Goal: Contribute content: Contribute content

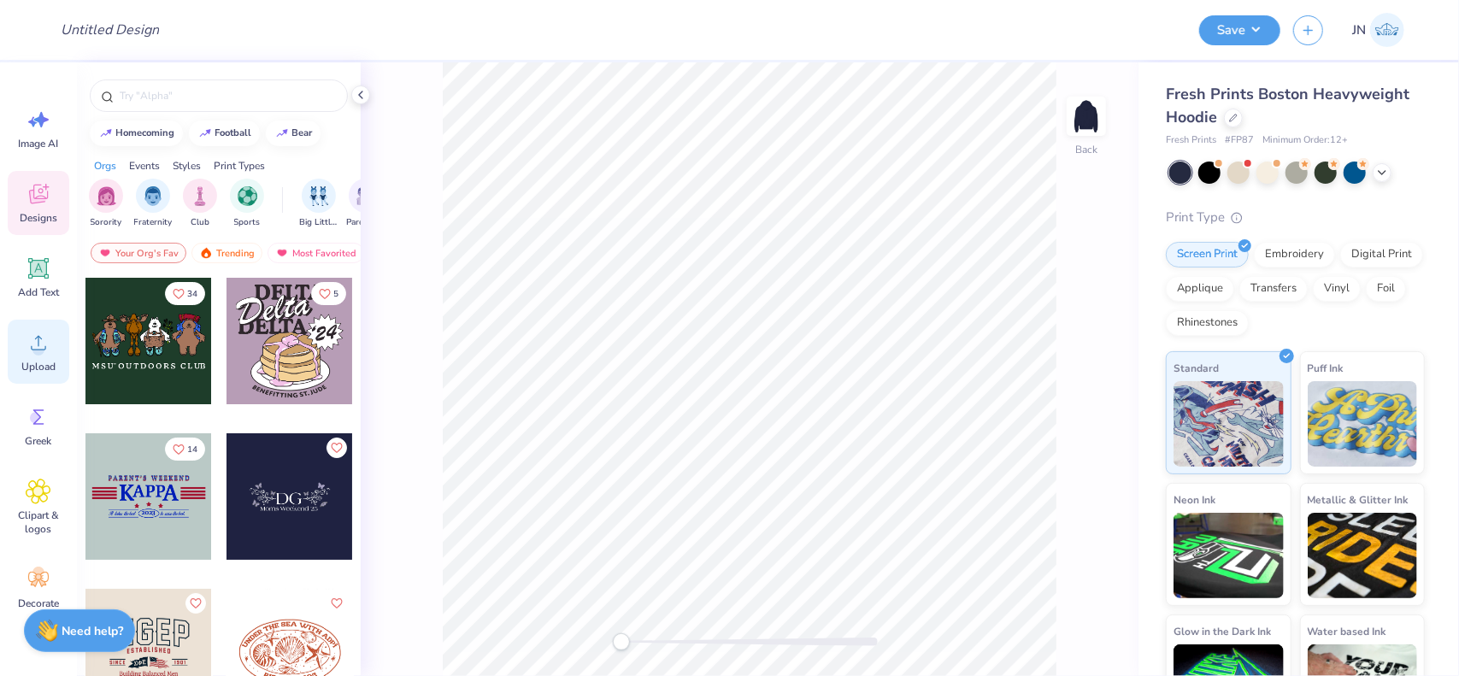
click at [37, 341] on icon at bounding box center [39, 343] width 26 height 26
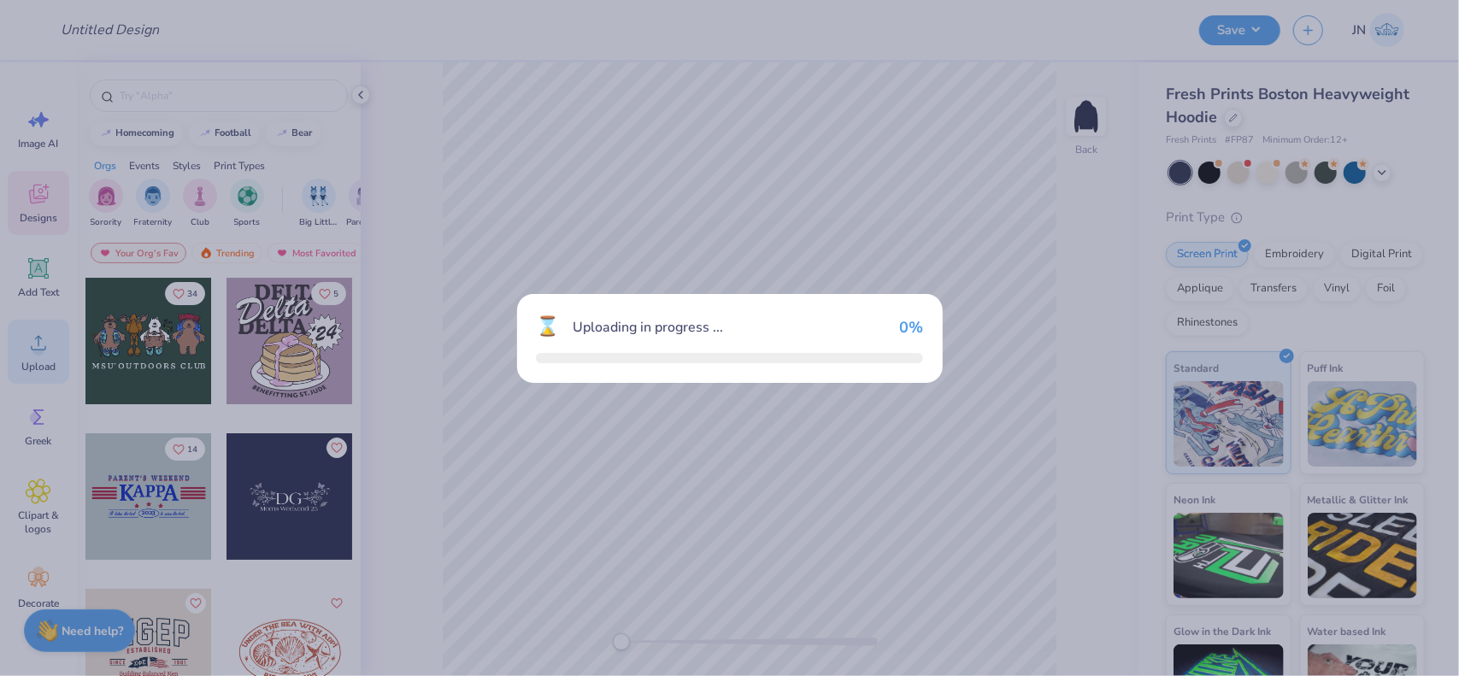
click at [256, 28] on div "⌛ Uploading in progress ... 0 %" at bounding box center [729, 338] width 1459 height 676
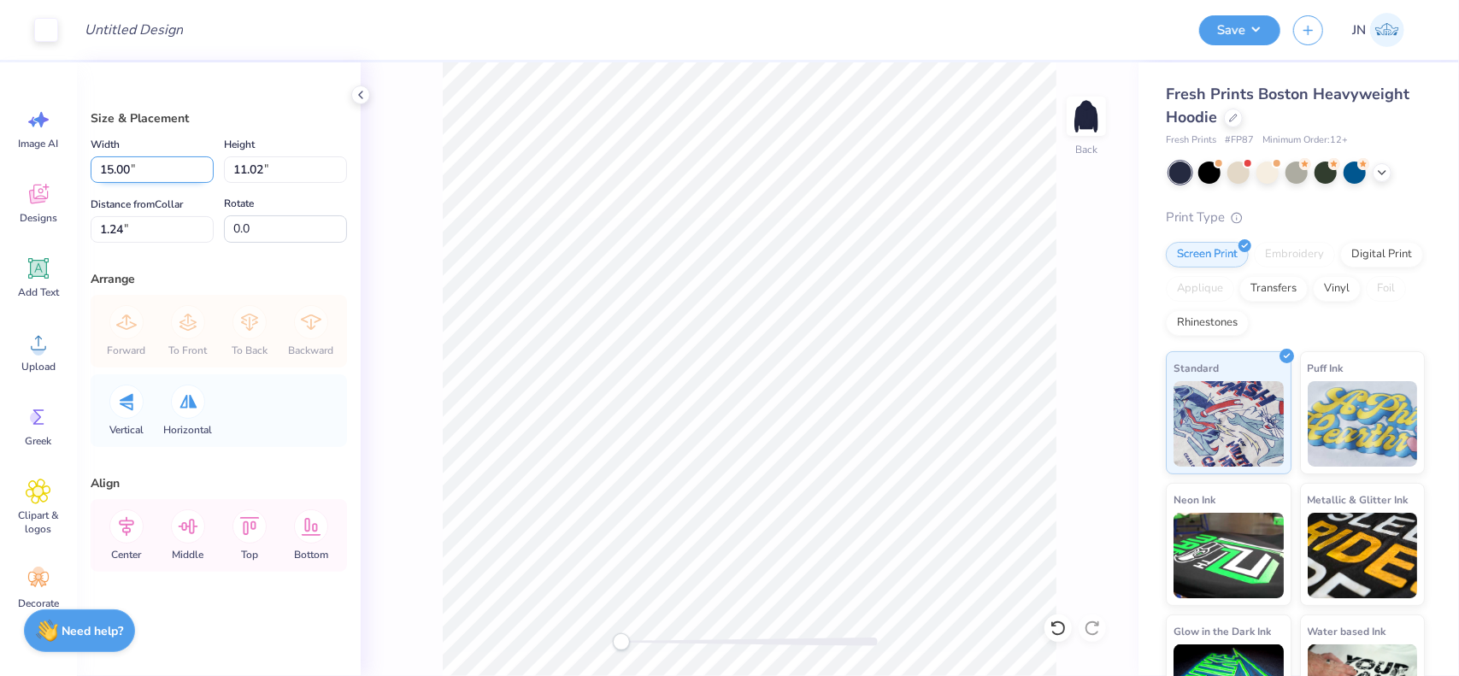
click at [119, 165] on input "15.00" at bounding box center [152, 169] width 123 height 27
click at [254, 174] on input "11.02" at bounding box center [285, 169] width 123 height 27
type input "5"
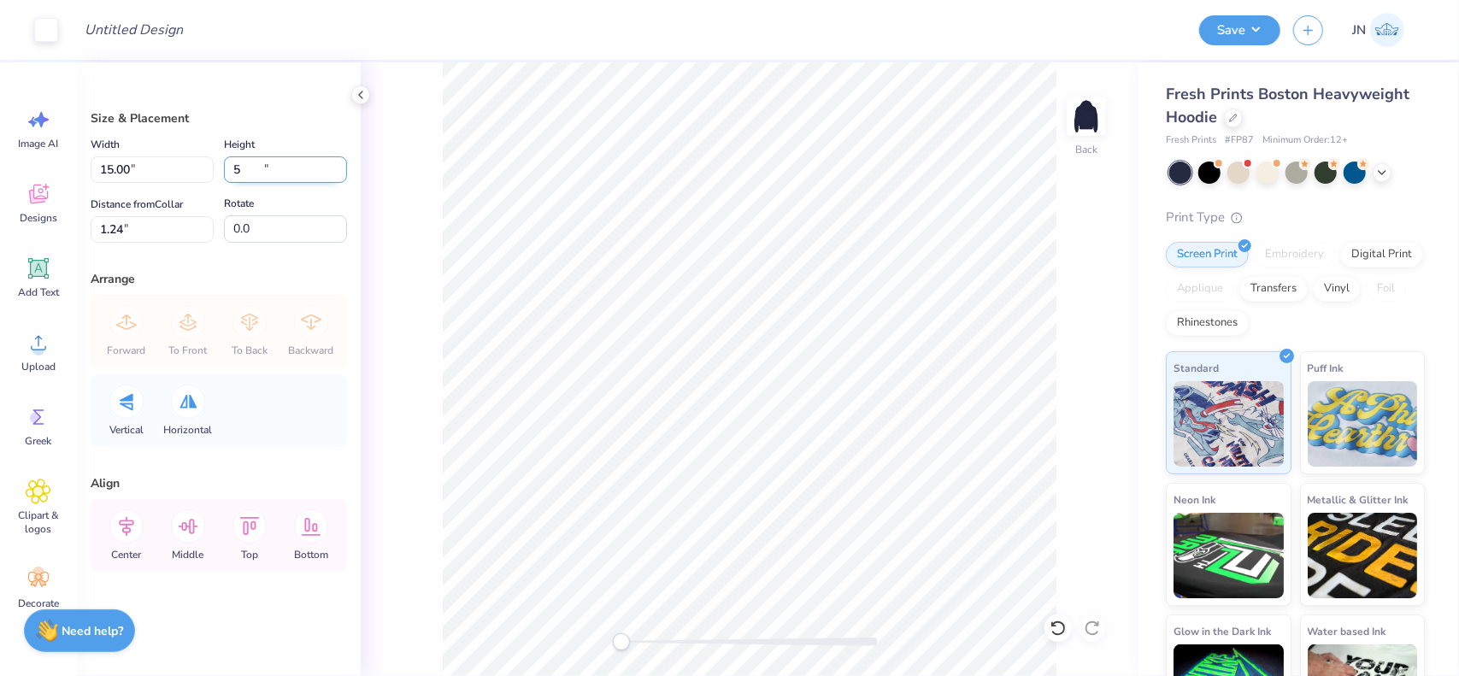
type input "6.80"
type input "5.00"
type input "4.25"
click at [188, 529] on icon at bounding box center [188, 527] width 34 height 34
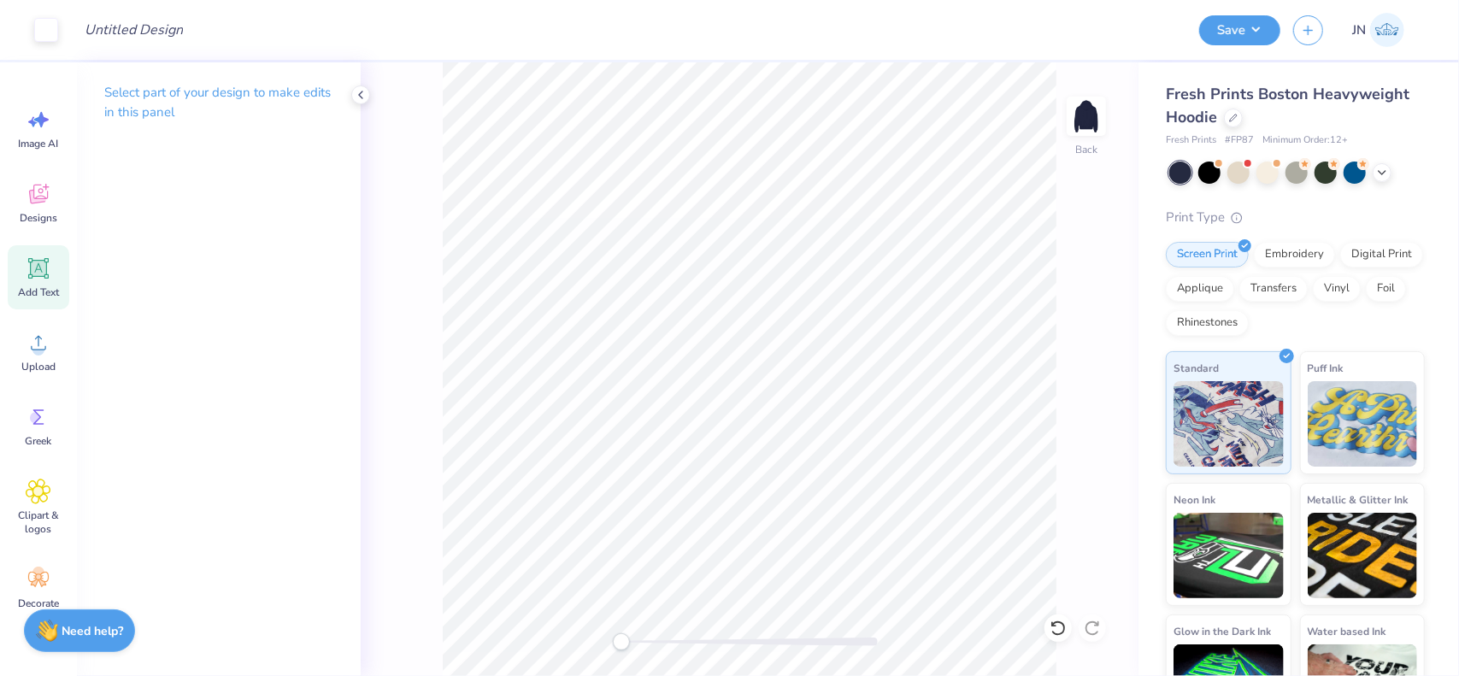
click at [45, 271] on icon at bounding box center [39, 269] width 16 height 16
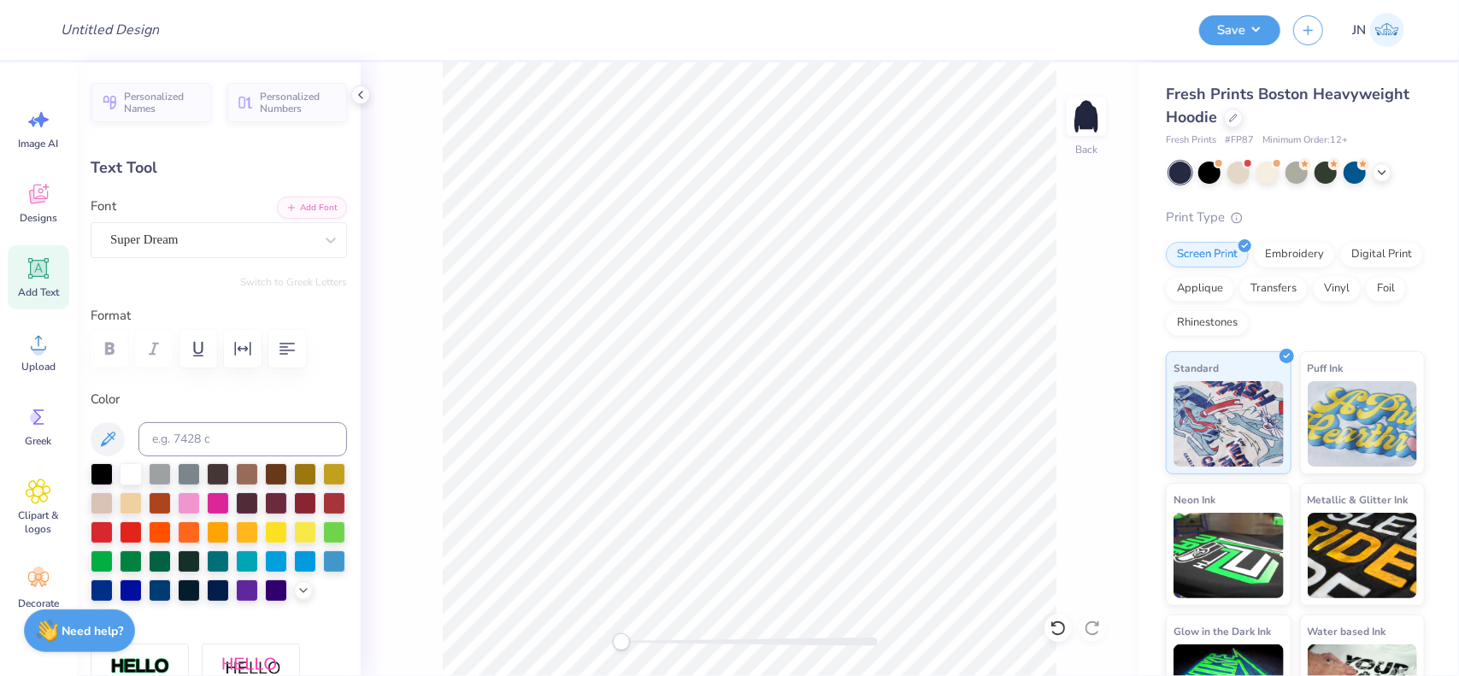
scroll to position [14, 2]
type textarea "C"
type textarea "c"
type textarea "Creative Writing"
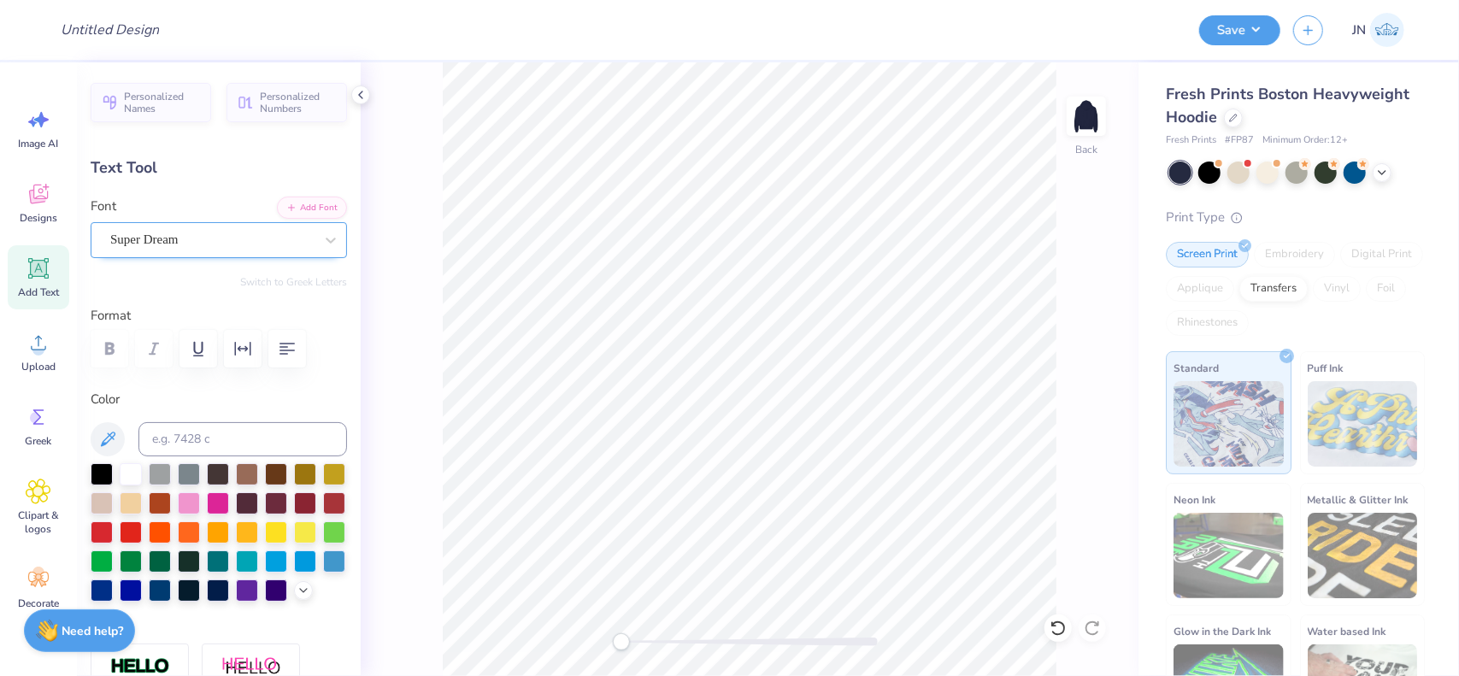
click at [268, 222] on div "Super Dream" at bounding box center [219, 240] width 256 height 36
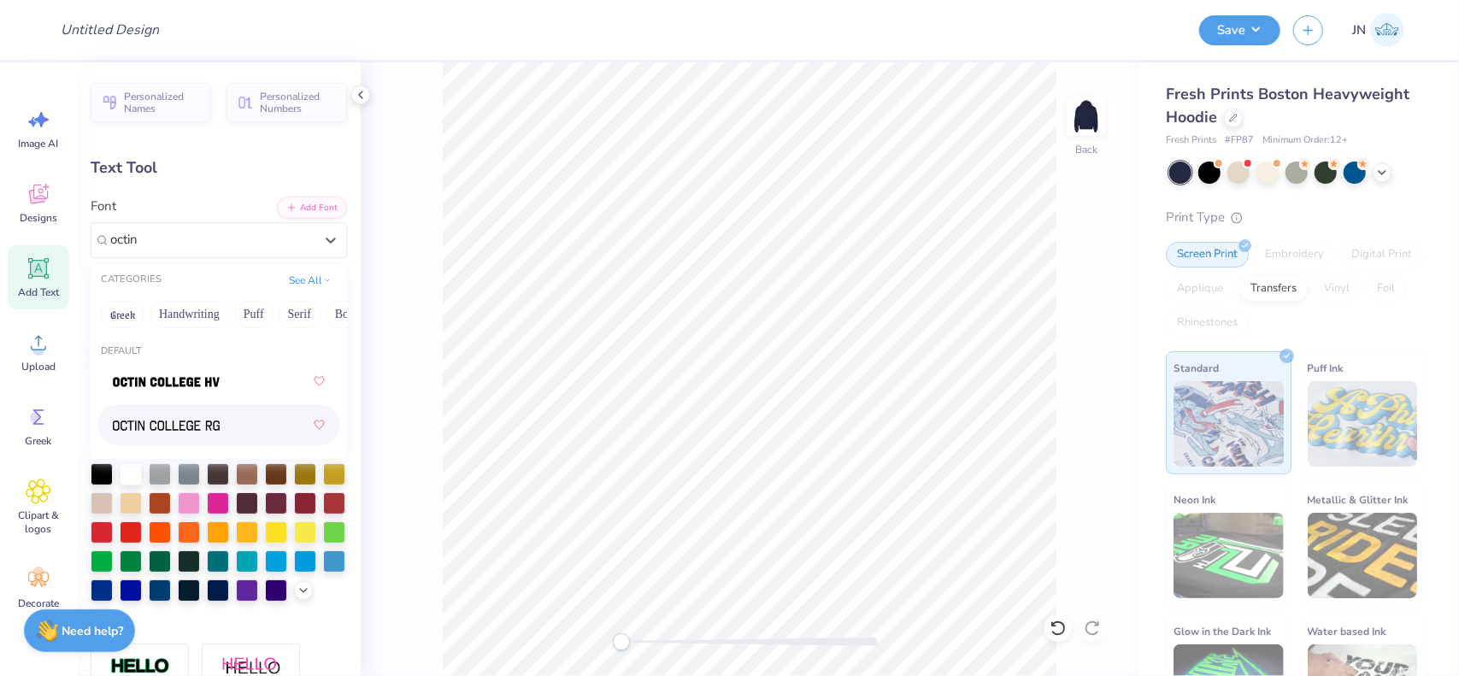
click at [193, 423] on img at bounding box center [166, 426] width 107 height 12
type input "octin"
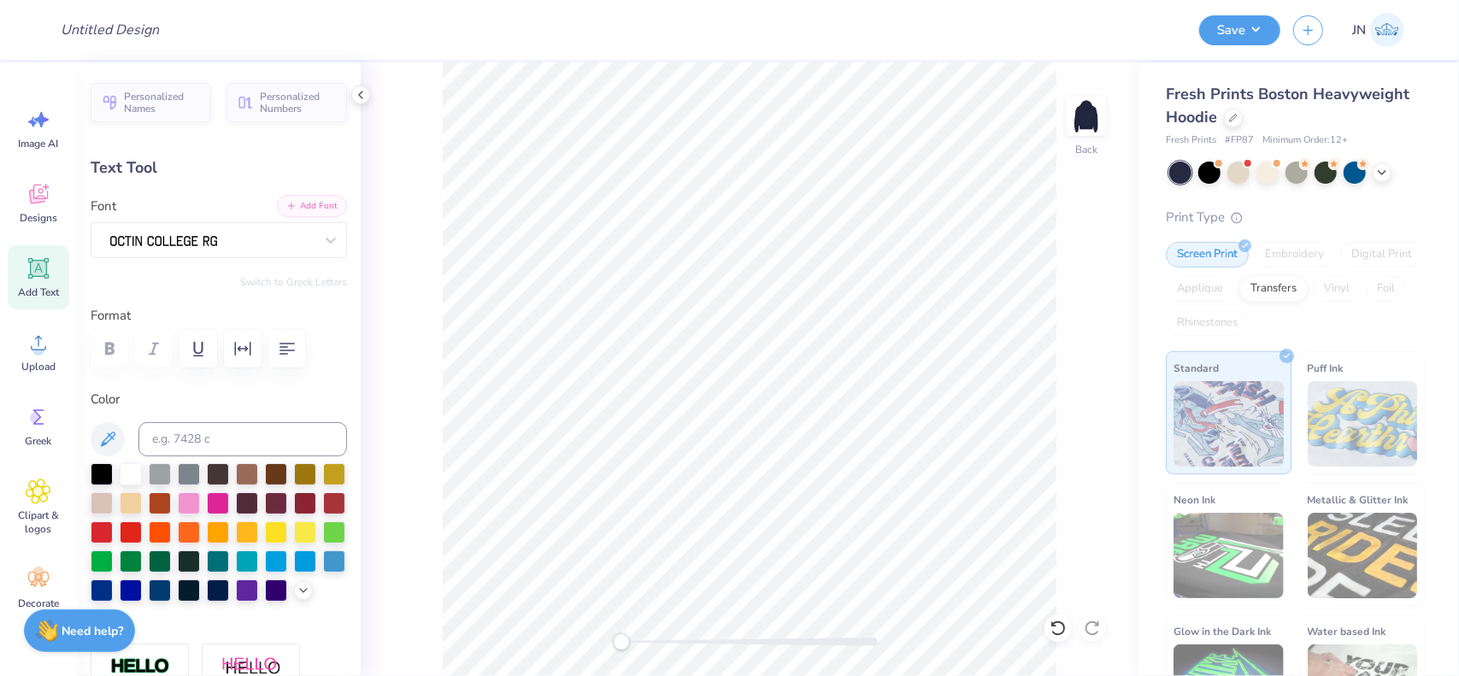
click at [295, 204] on button "Add Font" at bounding box center [312, 206] width 70 height 22
click at [301, 201] on button "Add Font" at bounding box center [312, 206] width 70 height 22
type input "18.86"
type input "1.52"
type input "5.99"
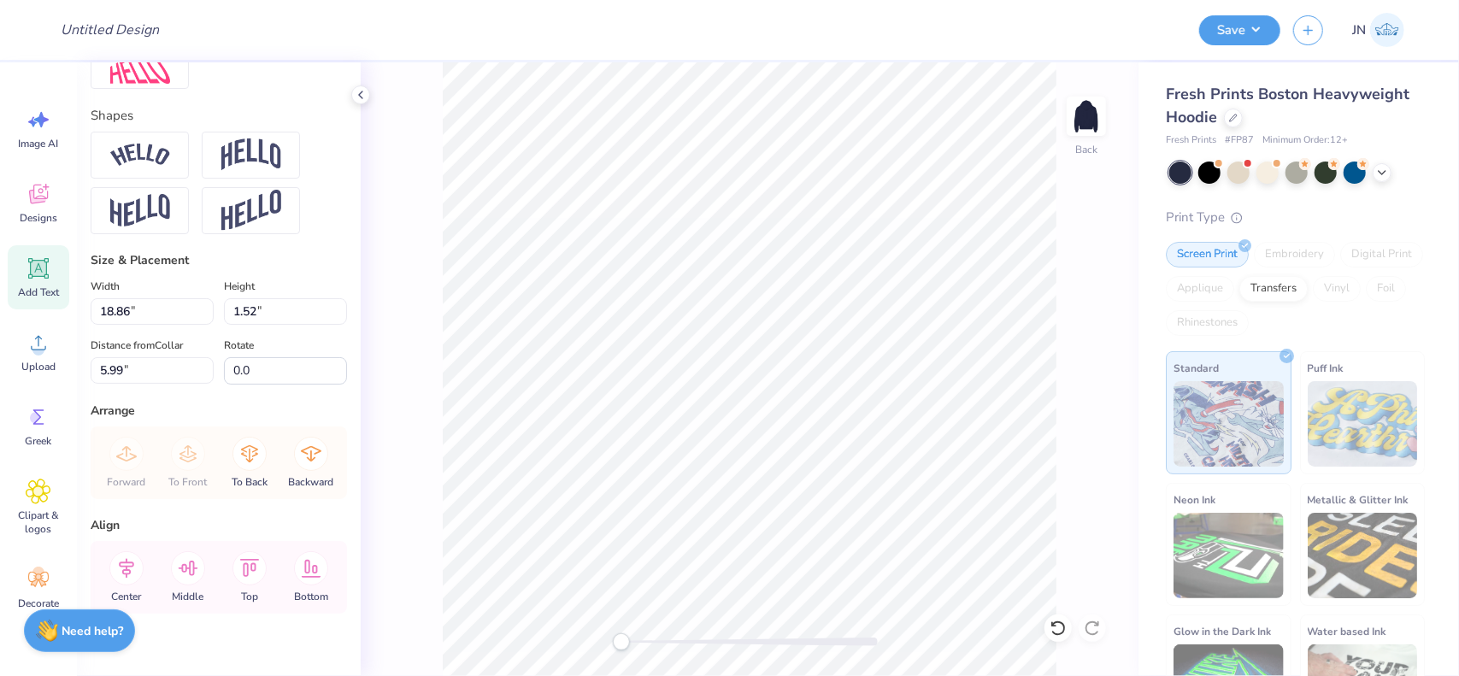
scroll to position [763, 0]
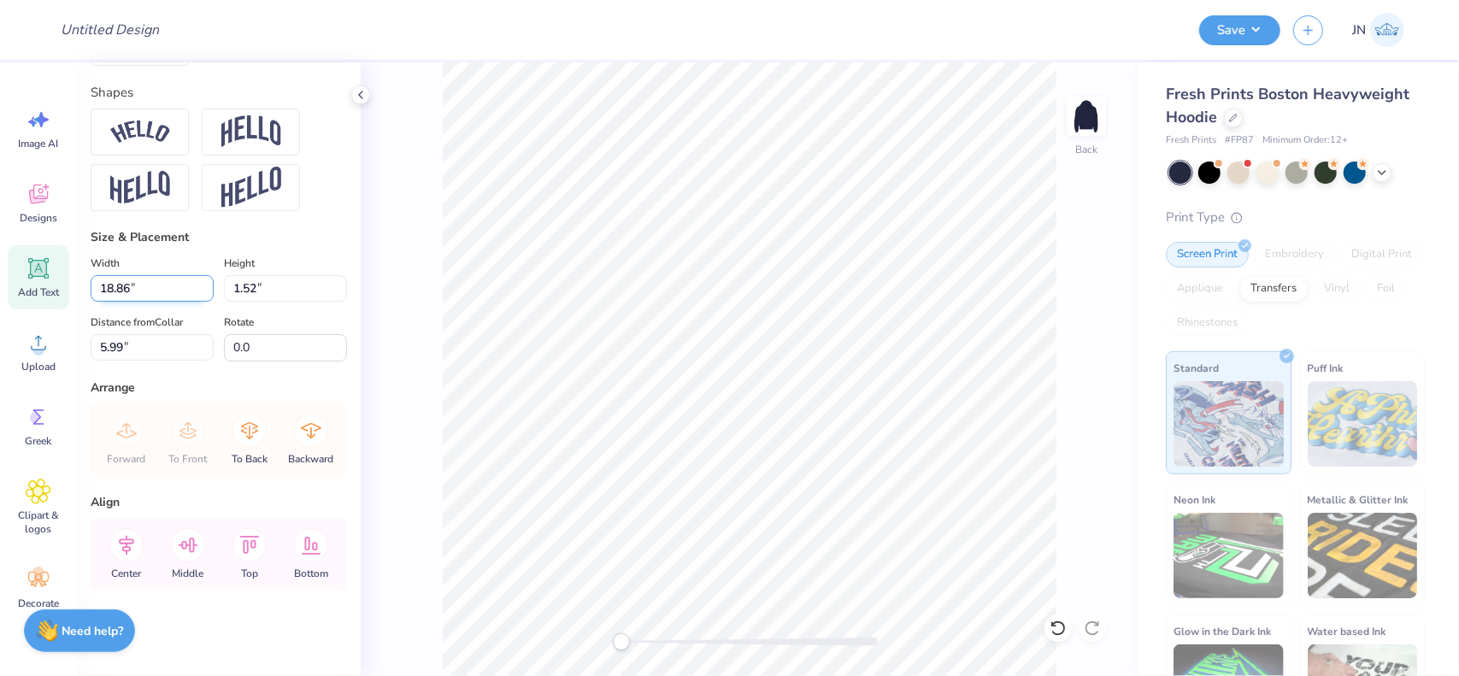
click at [123, 278] on input "18.86" at bounding box center [152, 288] width 123 height 27
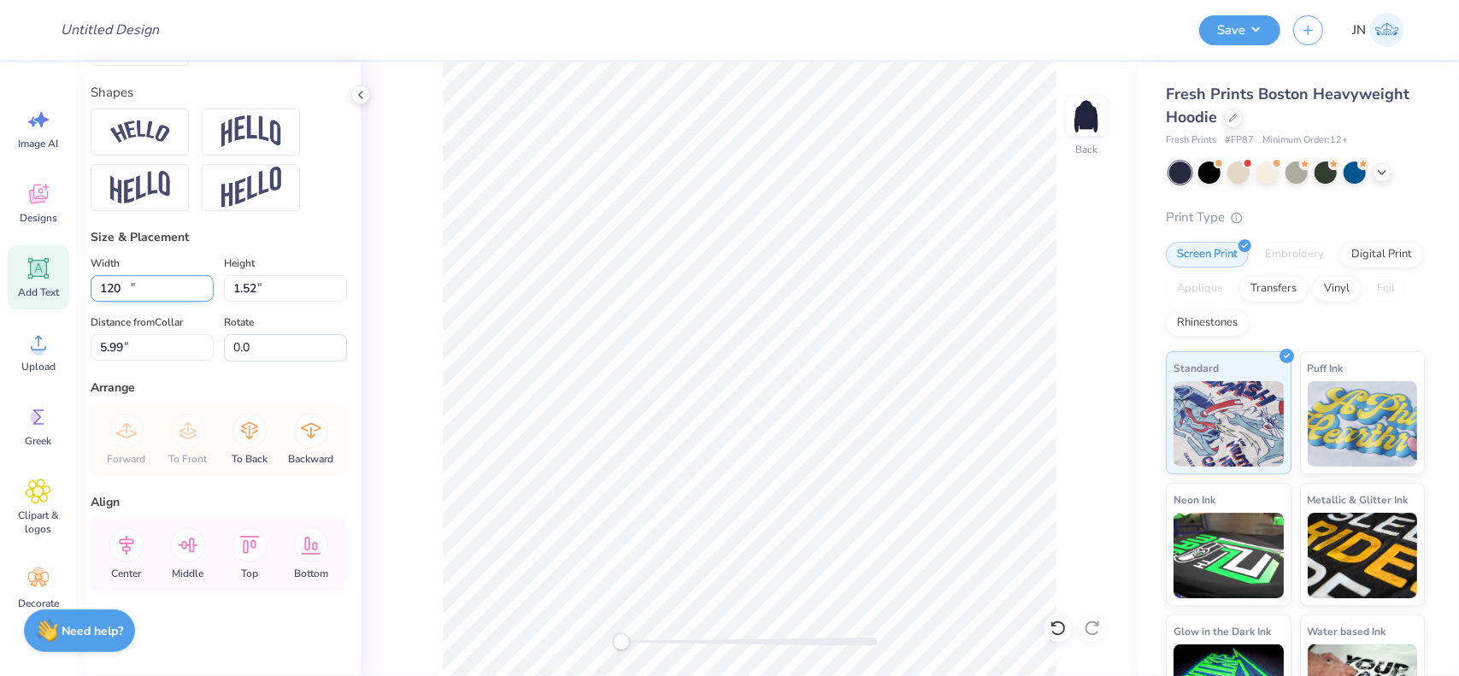
type input "15.00"
type input "1.21"
type input "6.15"
click at [121, 278] on input "15.00" at bounding box center [152, 288] width 123 height 27
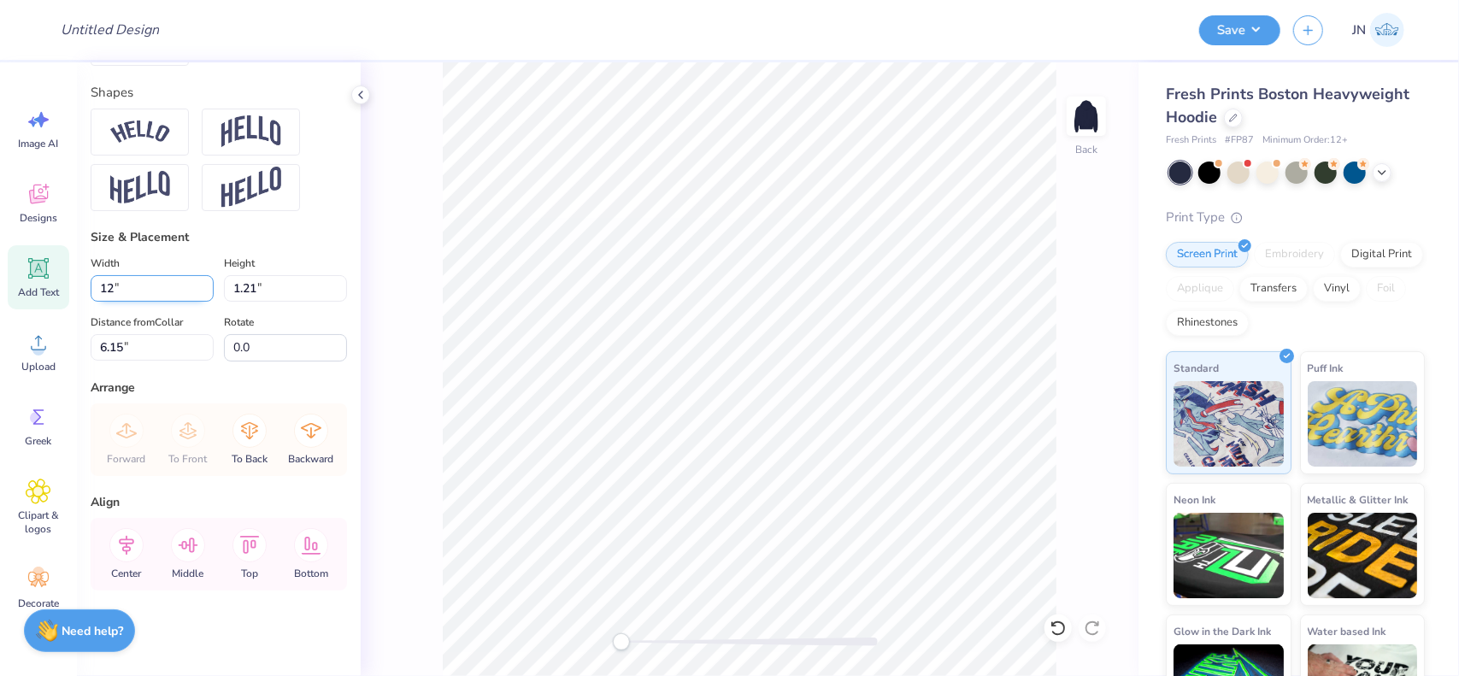
type input "12.00"
type input "0.97"
click at [258, 363] on div "Personalized Names Personalized Numbers Text Tool Add Font Font Octin Sports Sw…" at bounding box center [219, 369] width 284 height 614
click at [148, 348] on input "6.27" at bounding box center [152, 347] width 123 height 27
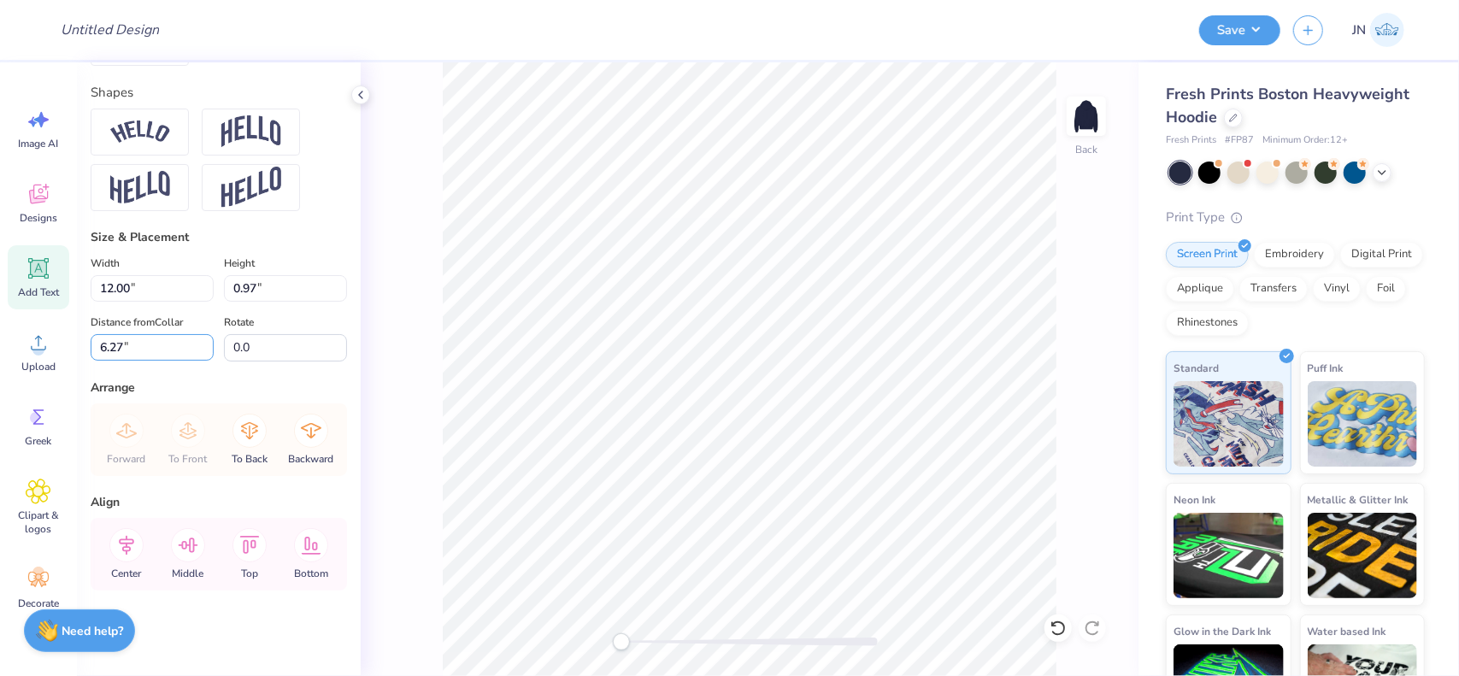
drag, startPoint x: 148, startPoint y: 348, endPoint x: 79, endPoint y: 354, distance: 69.5
click at [79, 354] on div "Personalized Names Personalized Numbers Text Tool Add Font Font Octin Sports Sw…" at bounding box center [219, 369] width 284 height 614
click at [182, 548] on icon at bounding box center [189, 545] width 20 height 15
click at [142, 553] on div "Center" at bounding box center [127, 554] width 62 height 73
click at [140, 350] on input "2.5" at bounding box center [152, 347] width 123 height 27
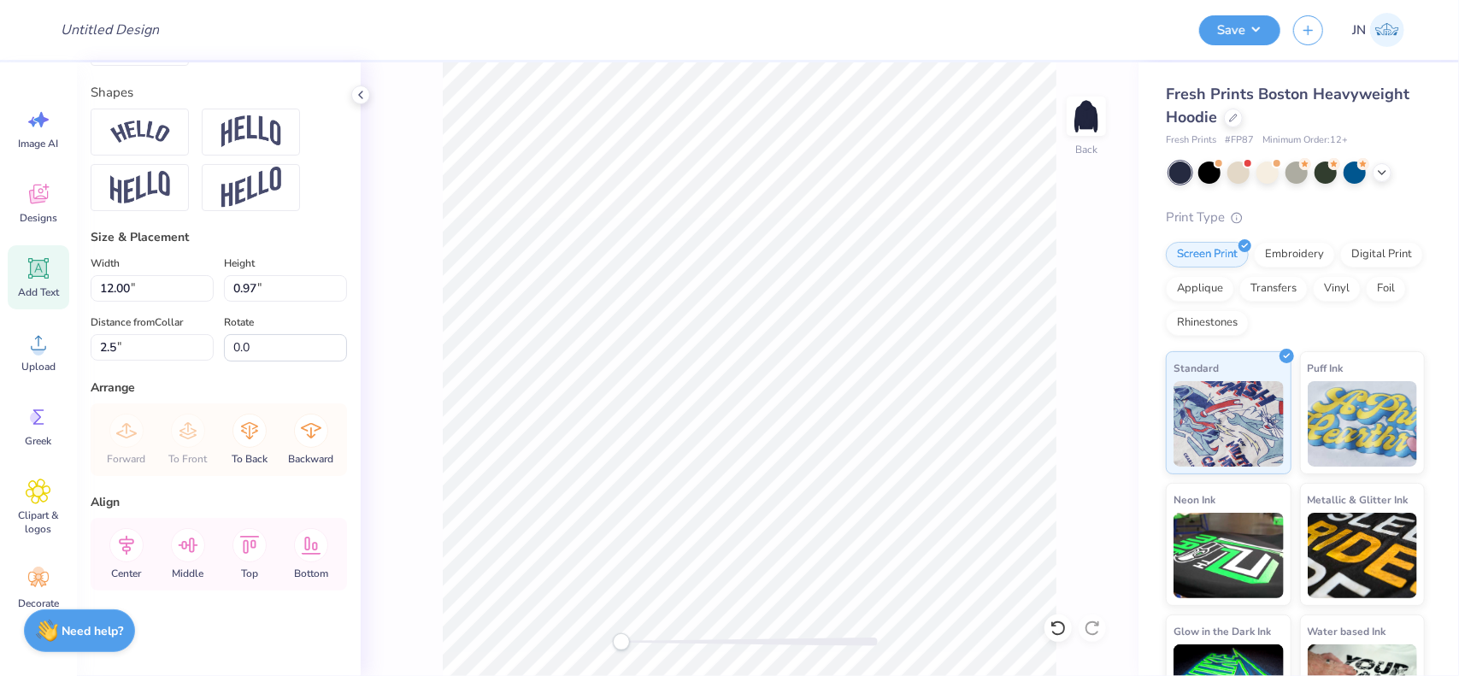
click at [250, 505] on div "Align" at bounding box center [219, 502] width 256 height 18
click at [140, 345] on input "6.27" at bounding box center [152, 347] width 123 height 27
click at [120, 352] on input "2.52" at bounding box center [152, 347] width 123 height 27
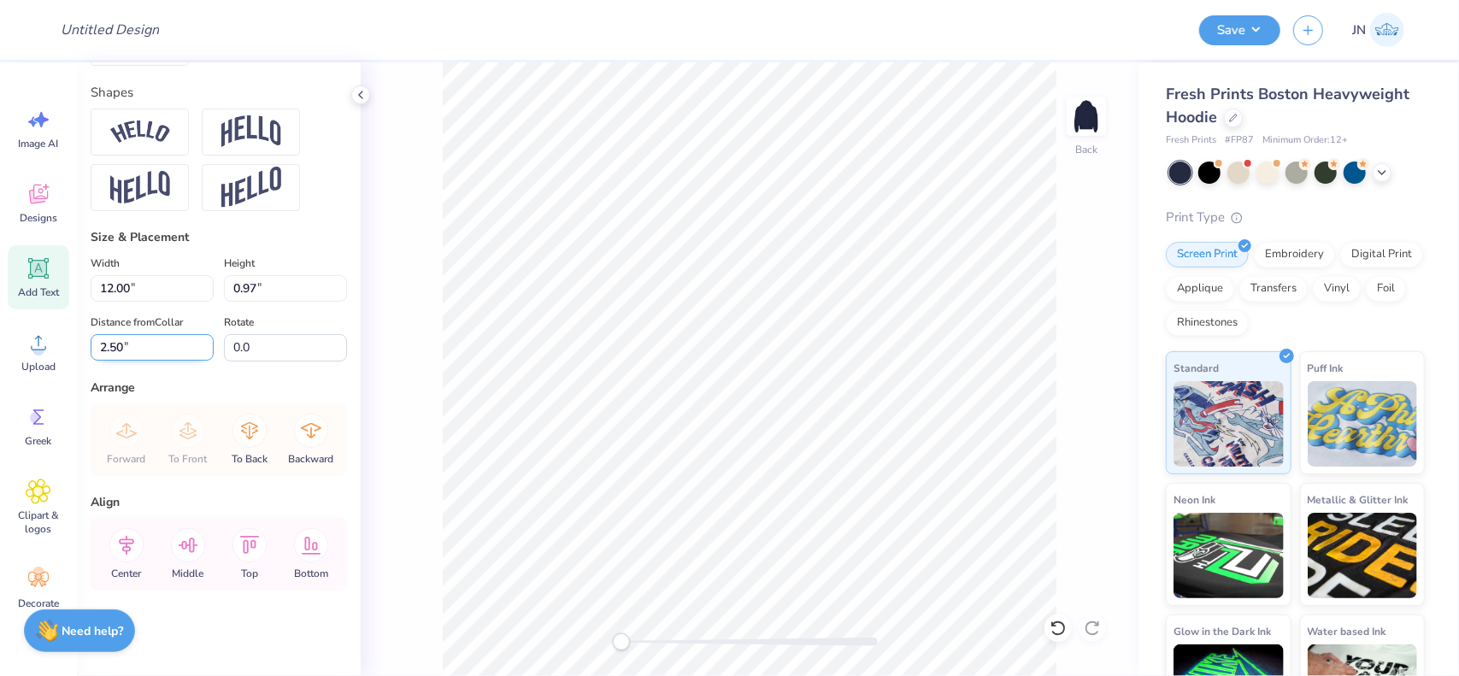
type input "2.50"
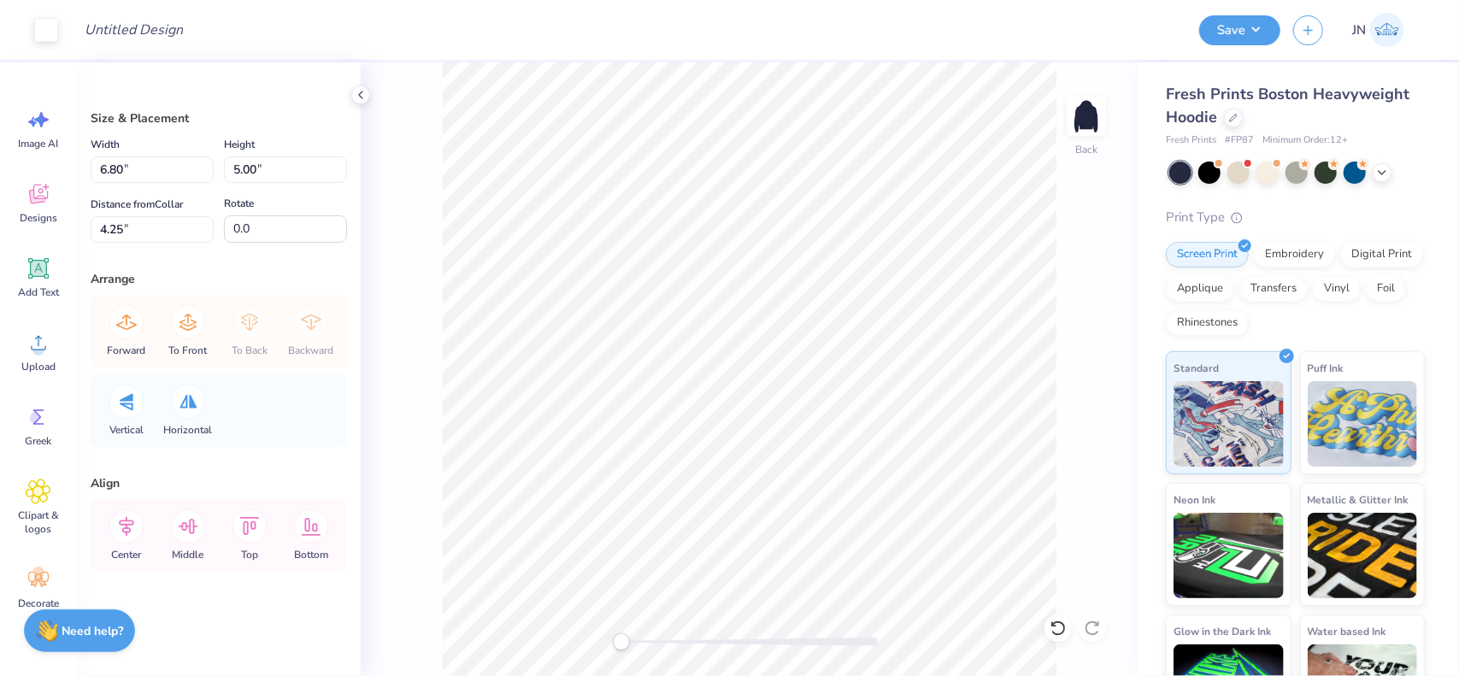
type input "3.85"
type input "2.83"
type input "4.40"
type input "3.23"
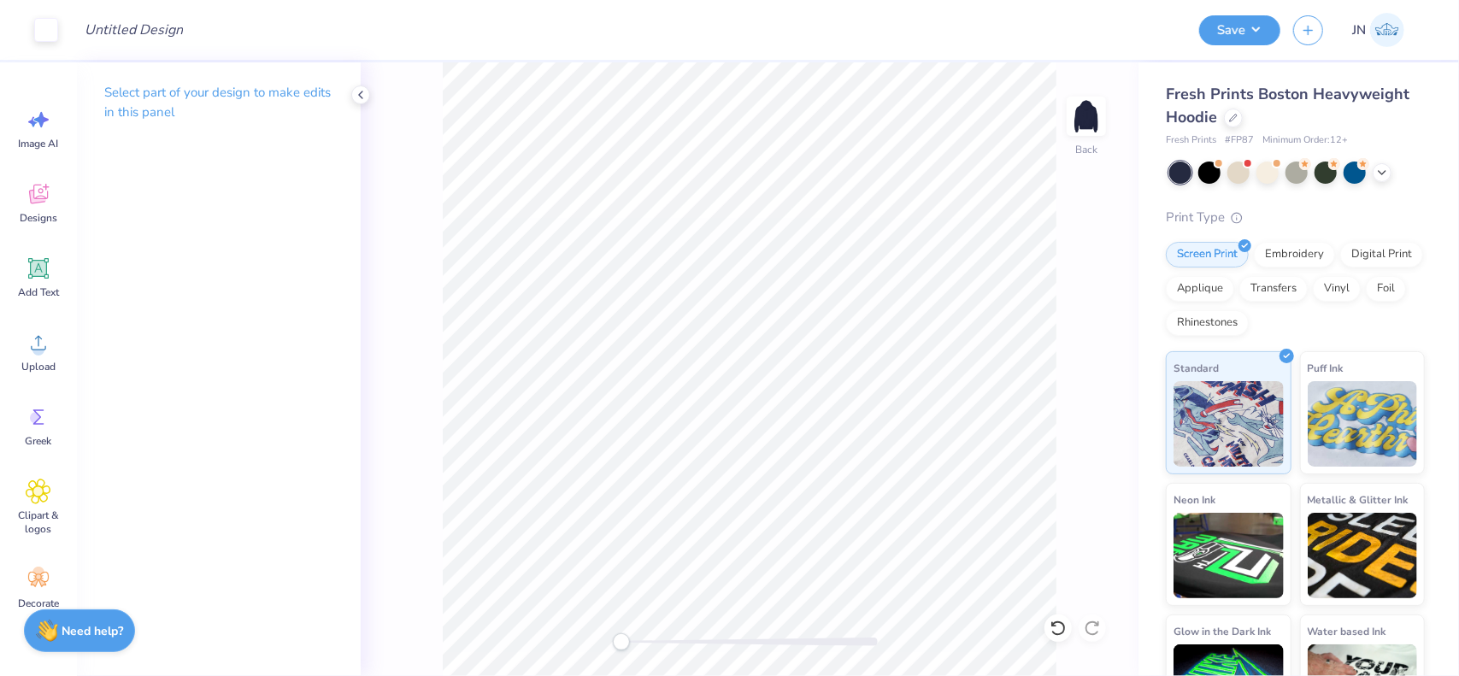
click at [405, 274] on div "Back" at bounding box center [750, 369] width 778 height 614
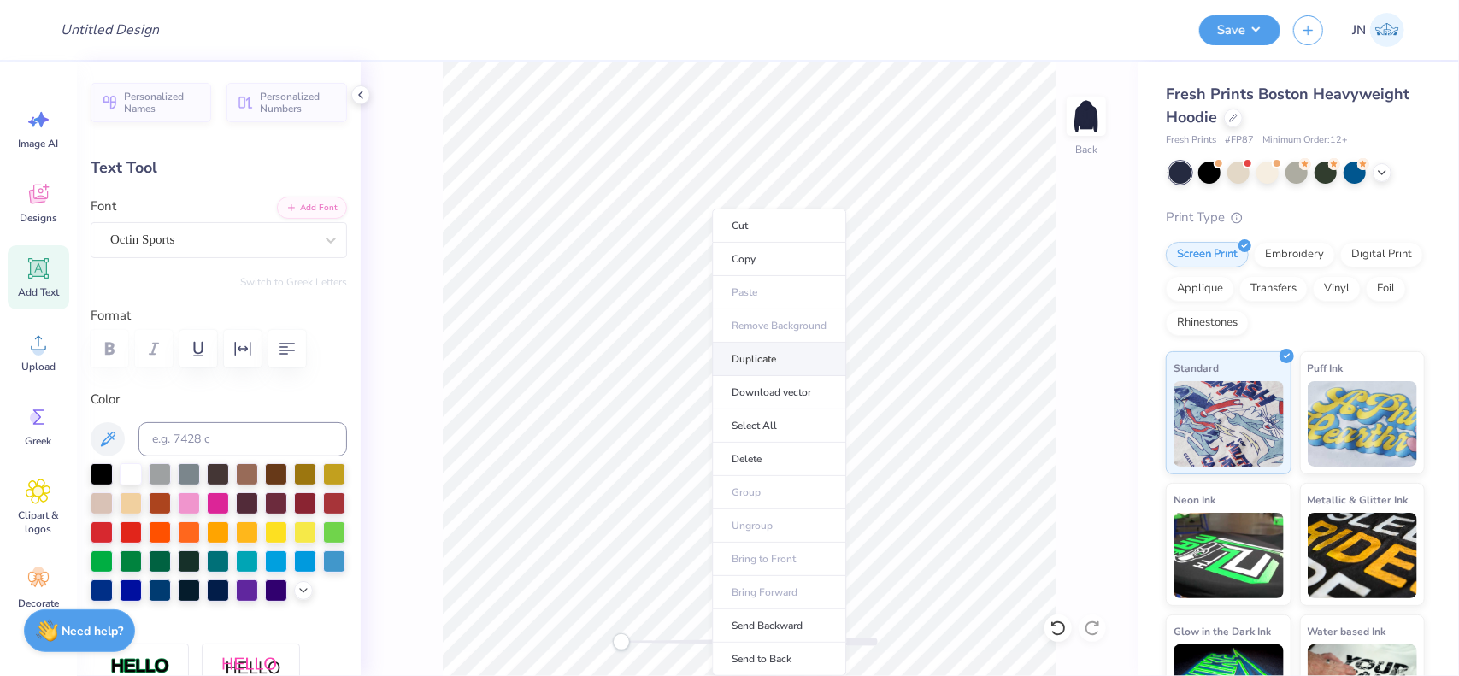
click at [784, 357] on li "Duplicate" at bounding box center [779, 359] width 134 height 33
type input "3.50"
type textarea "C"
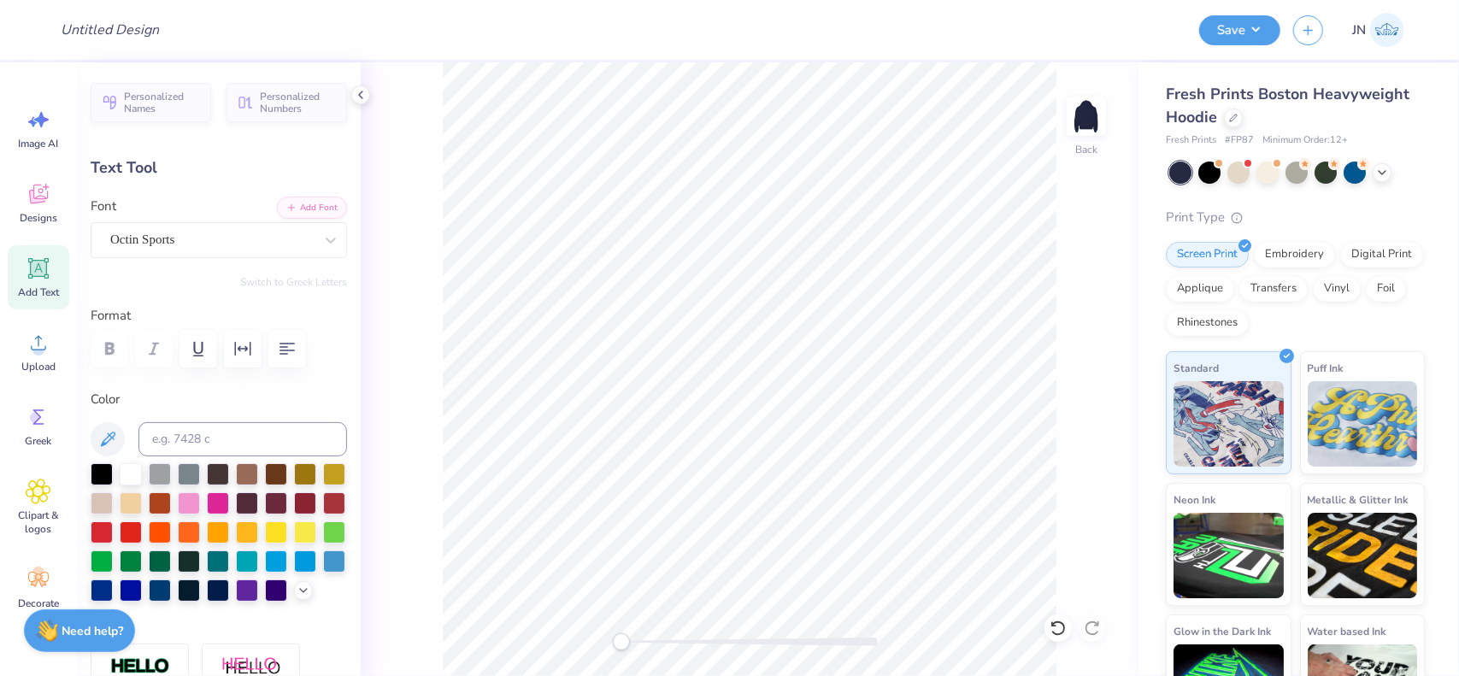
type textarea "club"
click at [304, 208] on button "Add Font" at bounding box center [312, 206] width 70 height 22
click at [295, 234] on div "Octin Sports" at bounding box center [212, 240] width 207 height 27
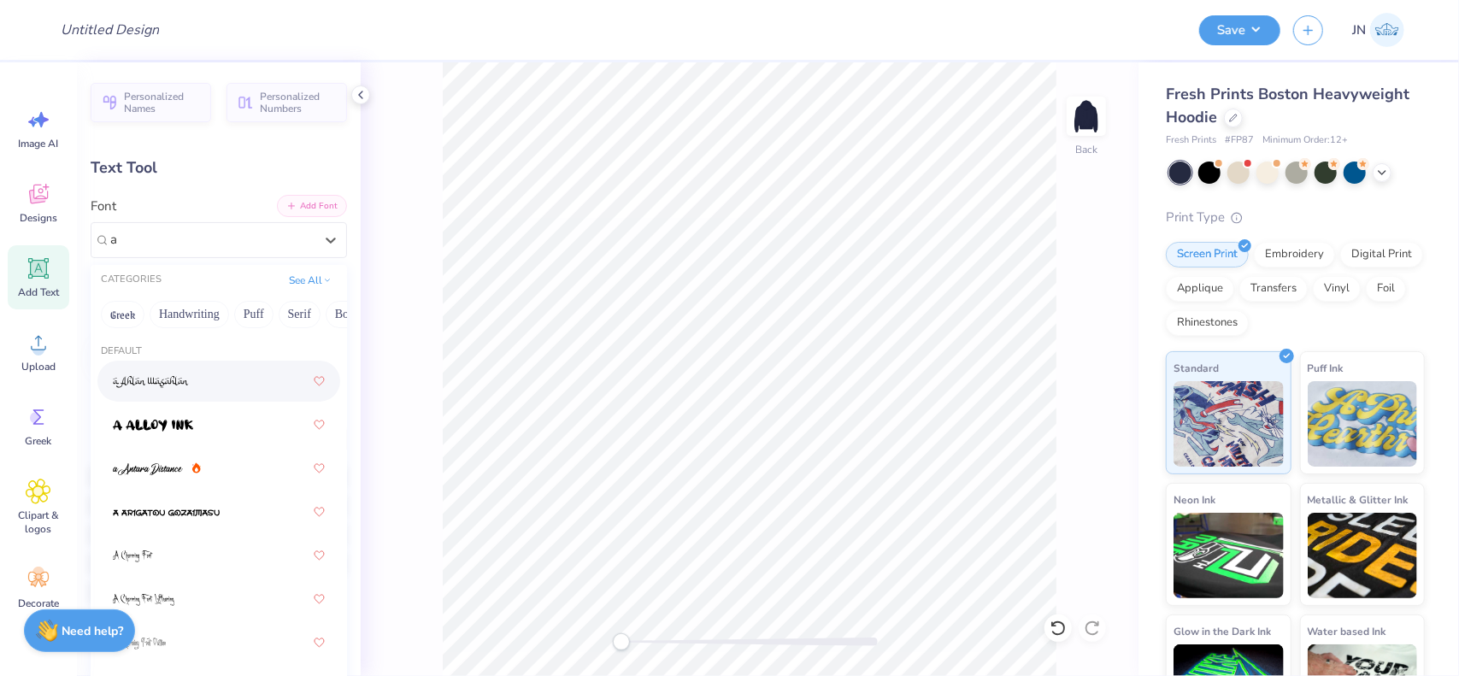
type input "a"
click at [318, 204] on button "Add Font" at bounding box center [312, 206] width 70 height 22
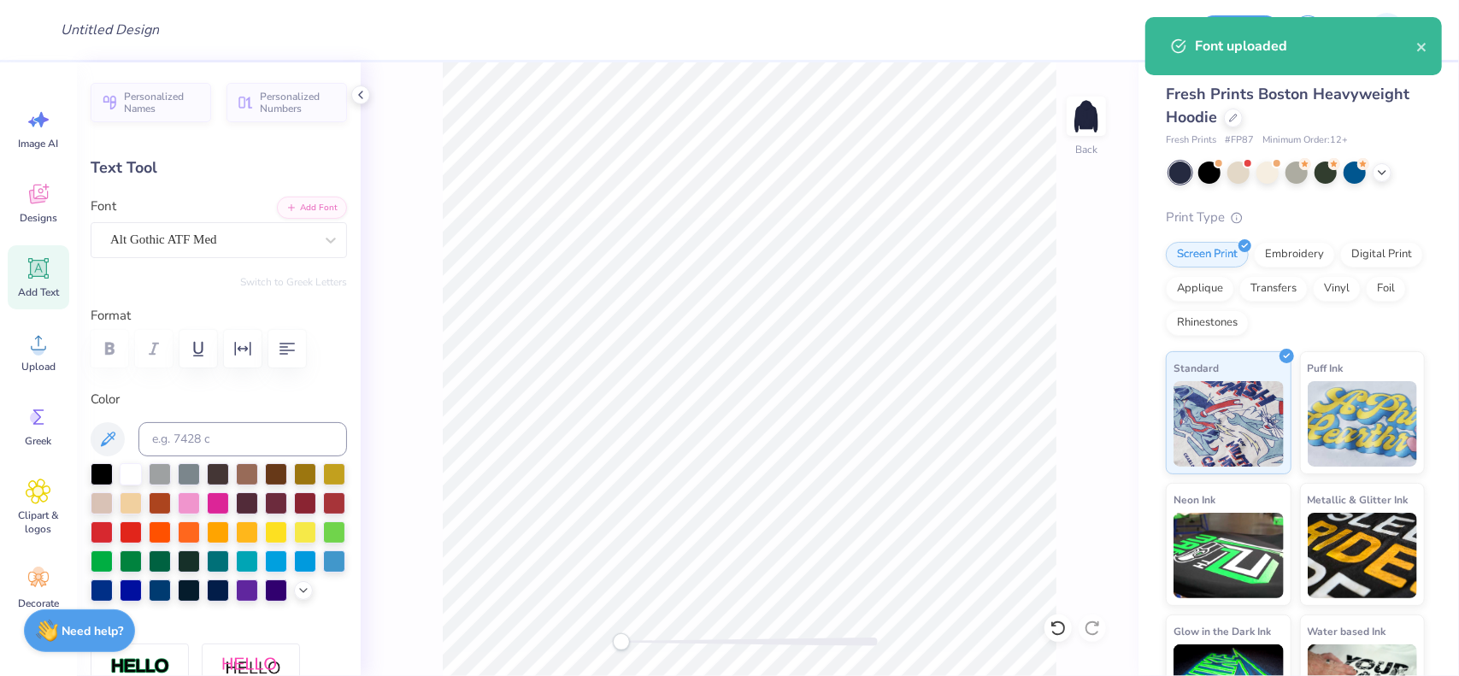
type textarea "V"
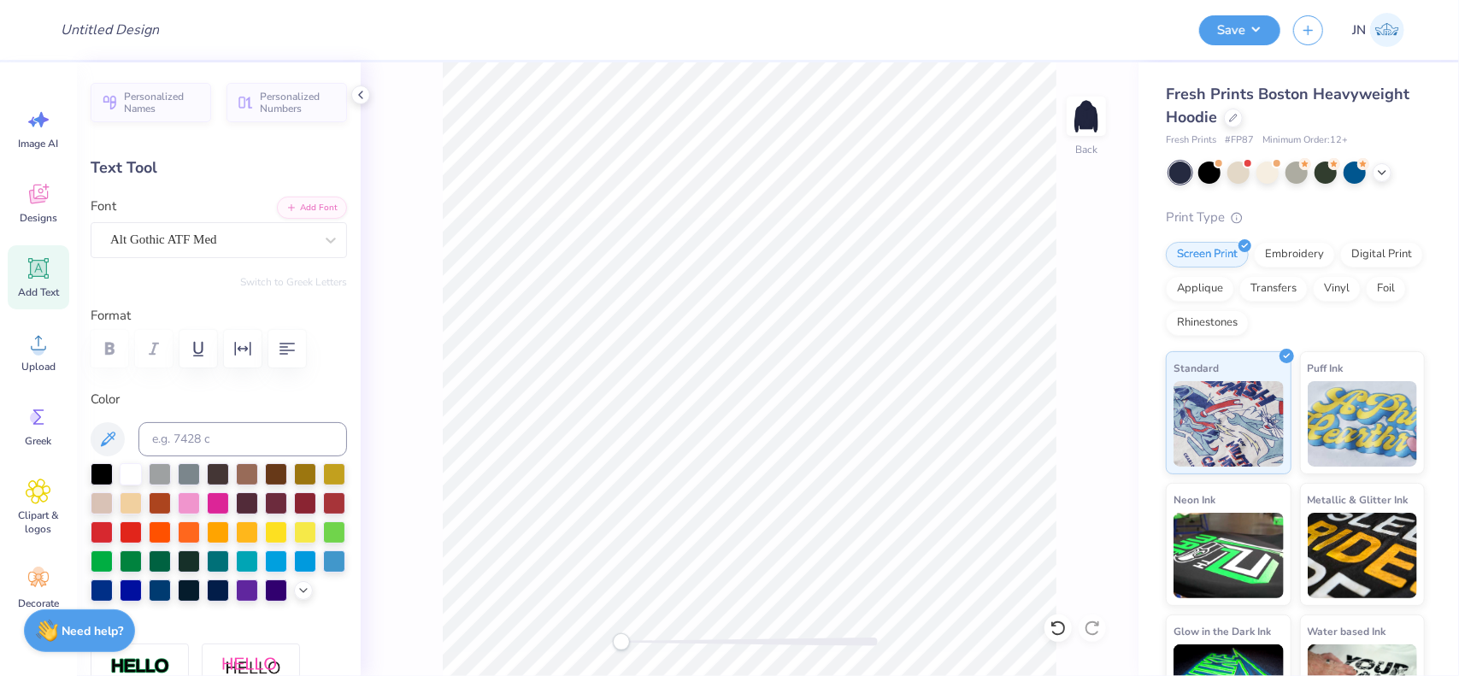
type textarea "CLUB"
click at [248, 339] on icon "button" at bounding box center [243, 349] width 21 height 21
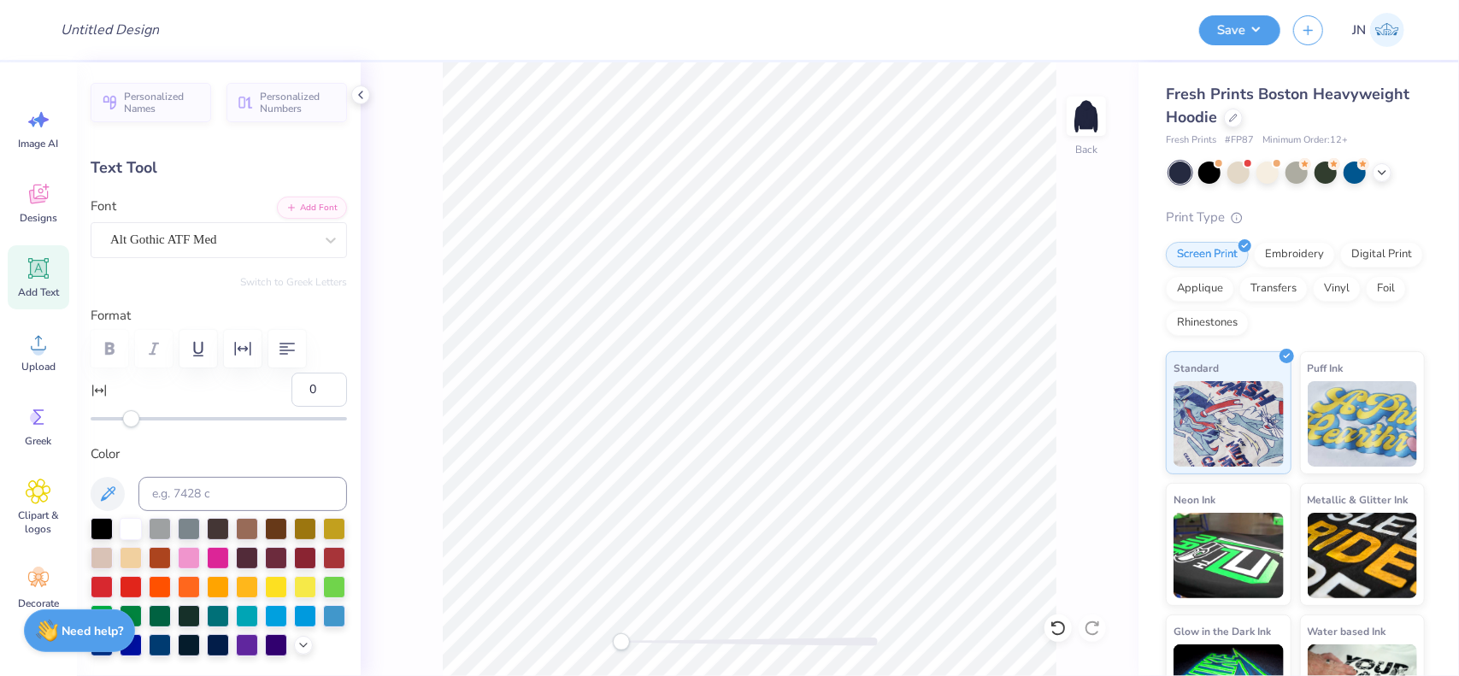
drag, startPoint x: 301, startPoint y: 392, endPoint x: 274, endPoint y: 394, distance: 27.5
click at [274, 394] on div "0" at bounding box center [219, 400] width 256 height 55
type input "5"
type input "2.44"
type input "1.02"
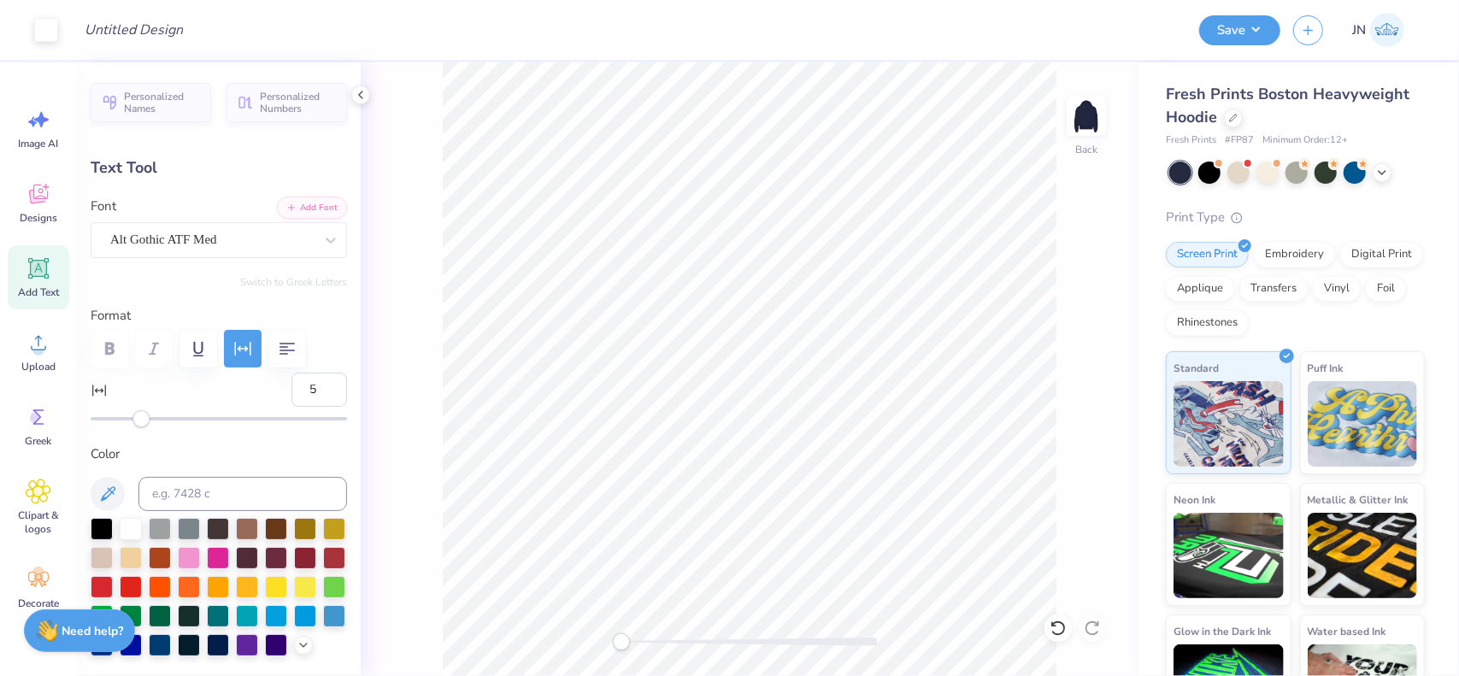
type input "8.49"
type input "1.90"
type input "0.79"
click at [814, 354] on li "Duplicate" at bounding box center [816, 359] width 134 height 33
type input "9.27"
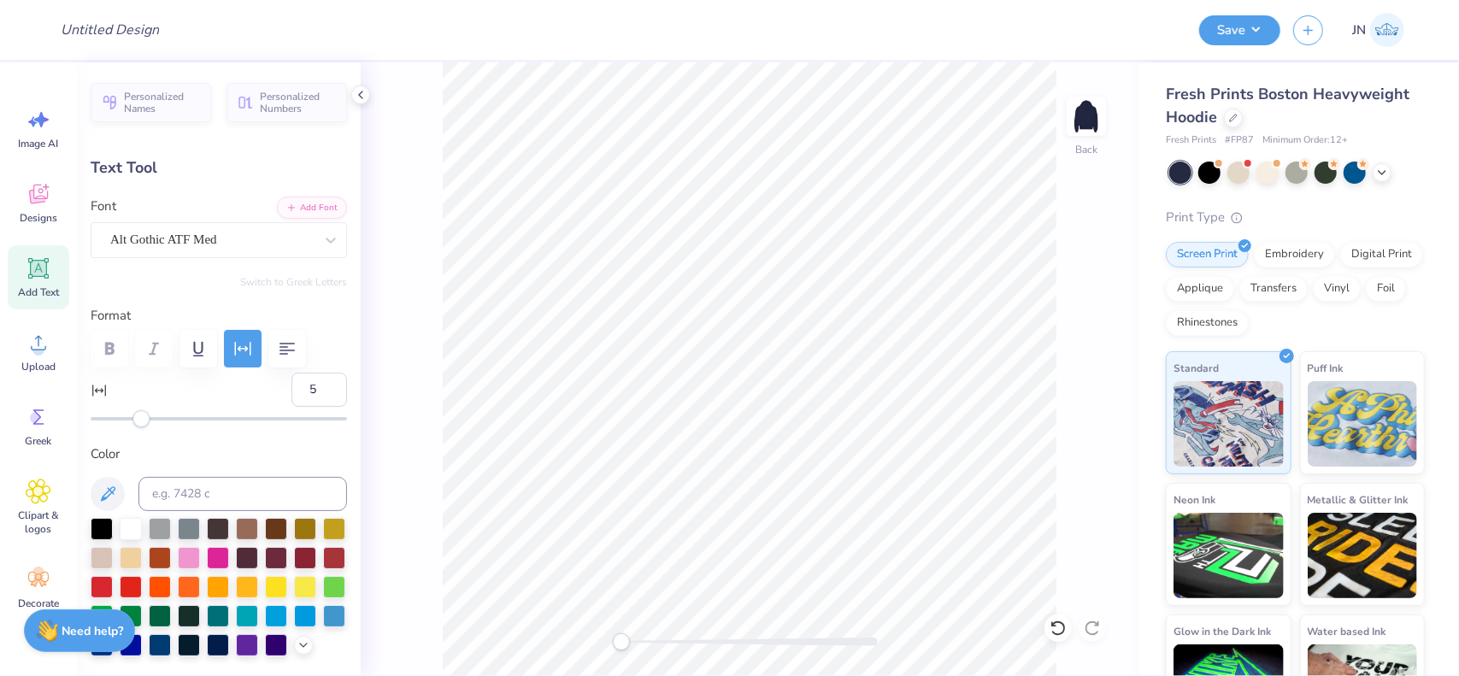
type textarea "EST."
type input "1.49"
click at [756, 360] on li "Duplicate" at bounding box center [776, 359] width 134 height 33
type input "6.36"
type textarea "202."
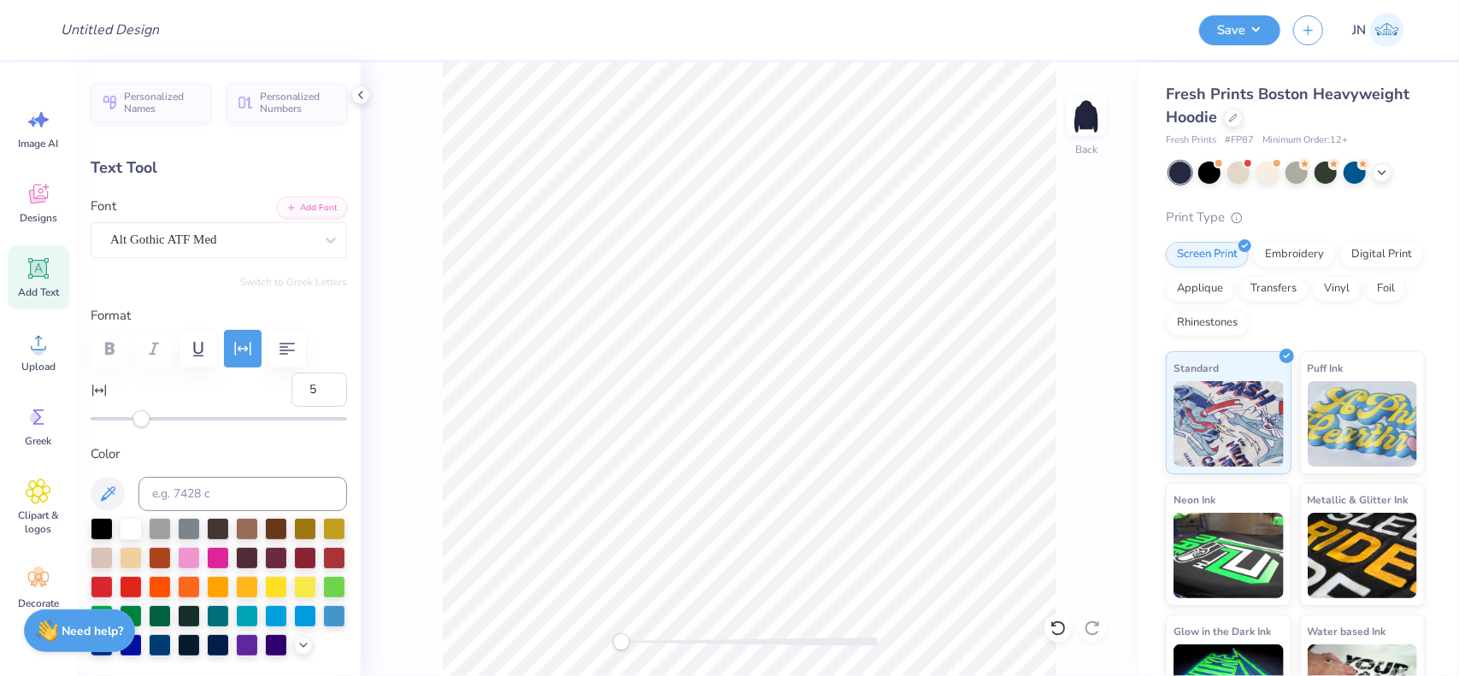
type textarea "2025"
click at [1222, 33] on button "Save" at bounding box center [1239, 28] width 81 height 30
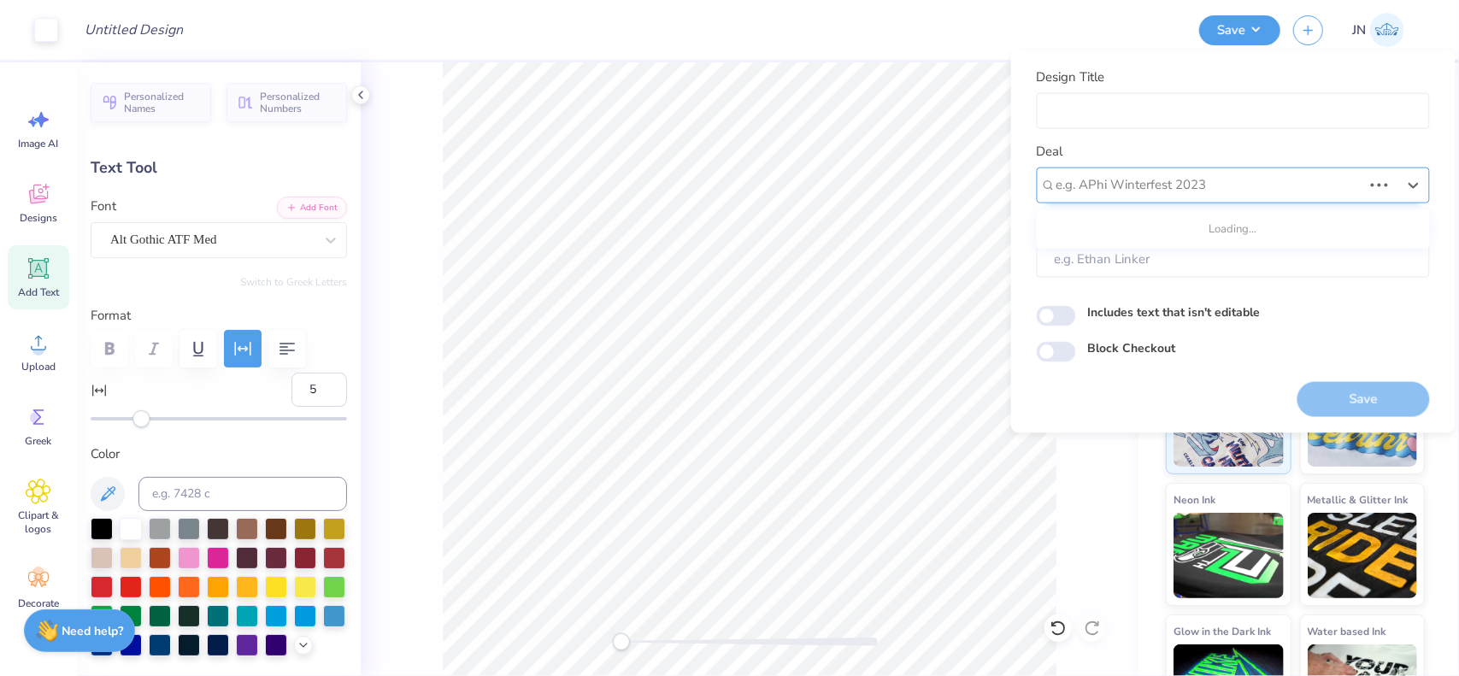
click at [1152, 170] on div "e.g. APhi Winterfest 2023" at bounding box center [1233, 185] width 393 height 36
click at [1132, 231] on div "Design Tool Gallery" at bounding box center [1234, 230] width 380 height 28
type input "DESIGN TOOL GALLER"
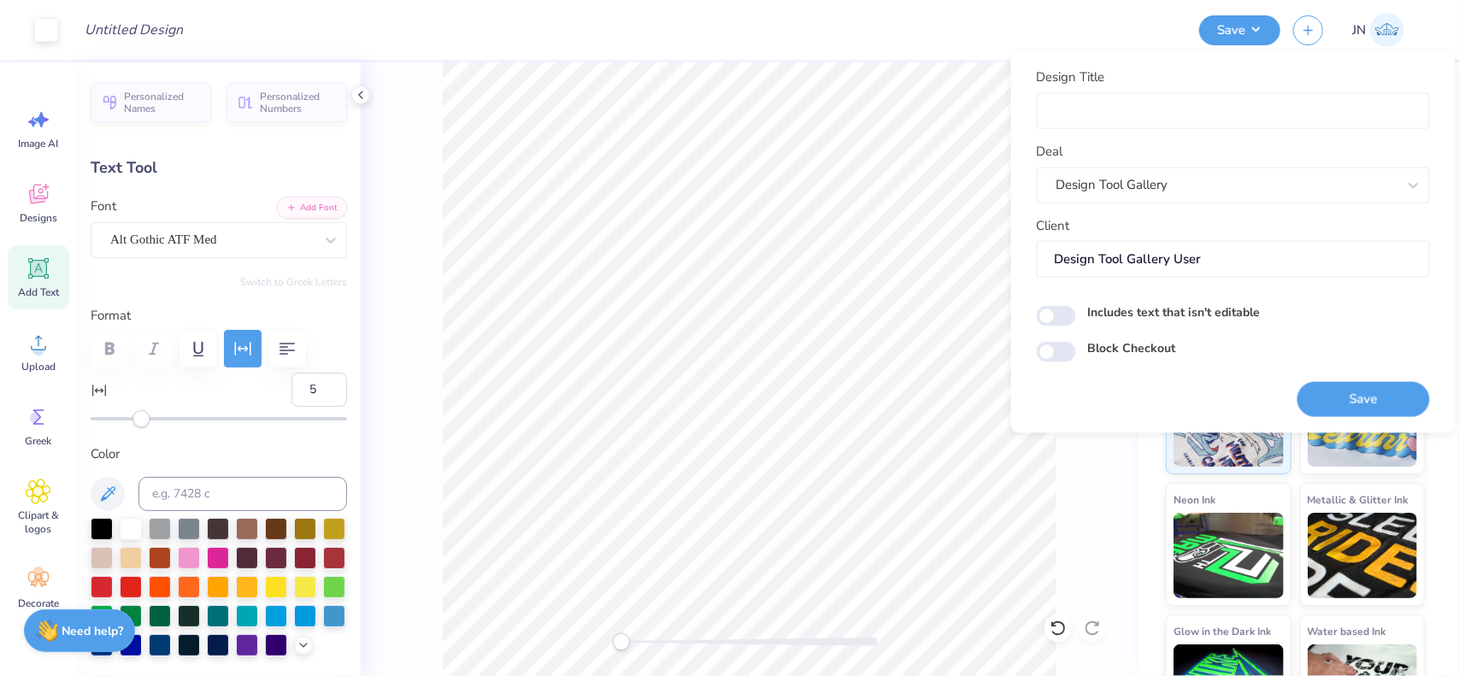
type input "Design Tool Gallery User"
drag, startPoint x: 1108, startPoint y: 107, endPoint x: 1109, endPoint y: 119, distance: 12.0
click at [1108, 107] on input "Design Title" at bounding box center [1233, 110] width 393 height 37
paste input "FPS240578"
type input "FPS240578"
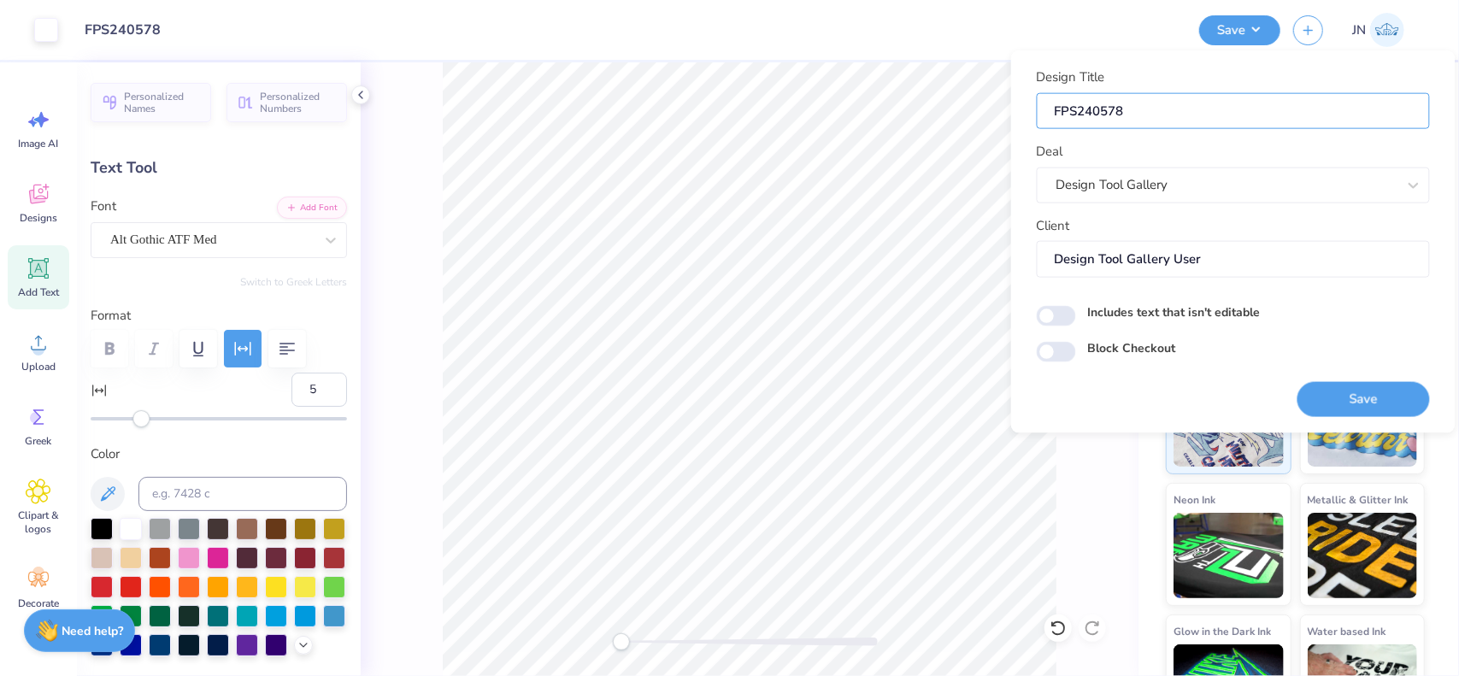
type input "FPS240578"
click at [1315, 339] on div "Block Checkout" at bounding box center [1233, 349] width 393 height 20
click at [1354, 404] on button "Save" at bounding box center [1364, 398] width 133 height 35
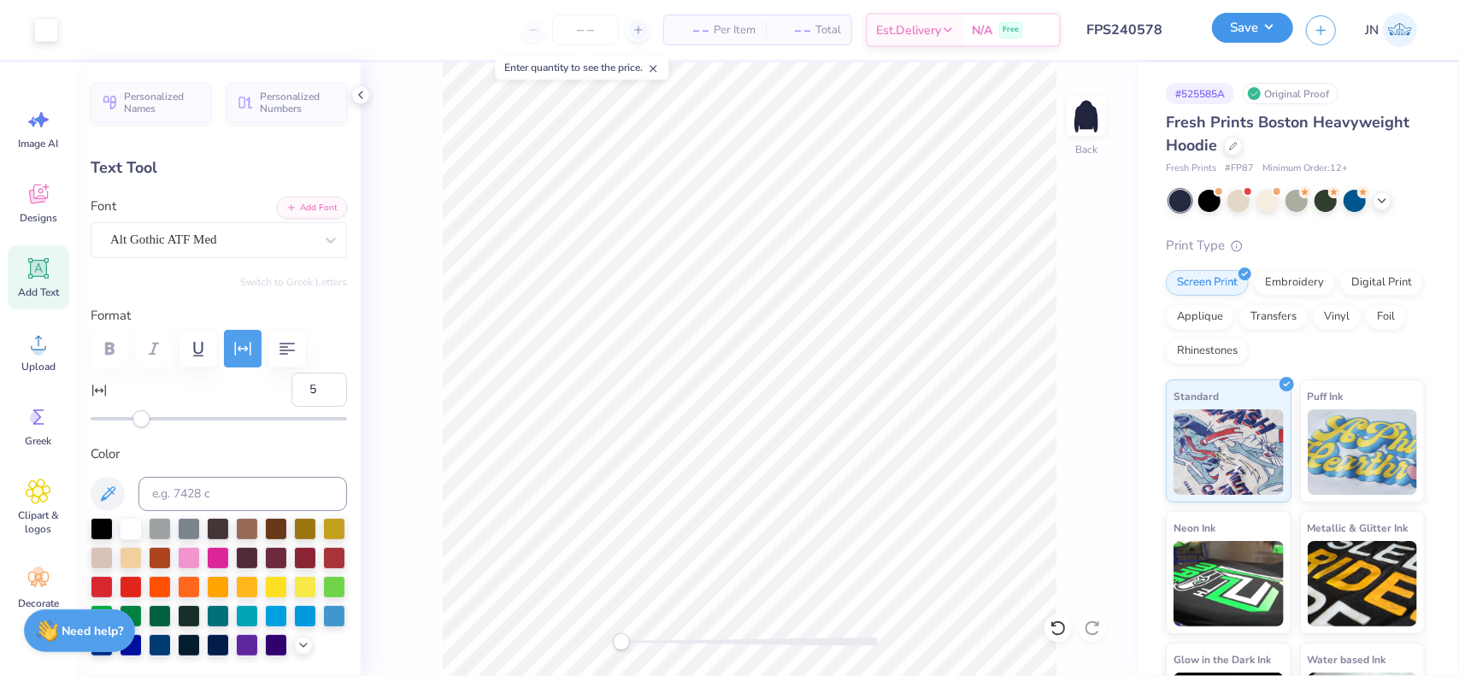
click at [1262, 22] on button "Save" at bounding box center [1252, 28] width 81 height 30
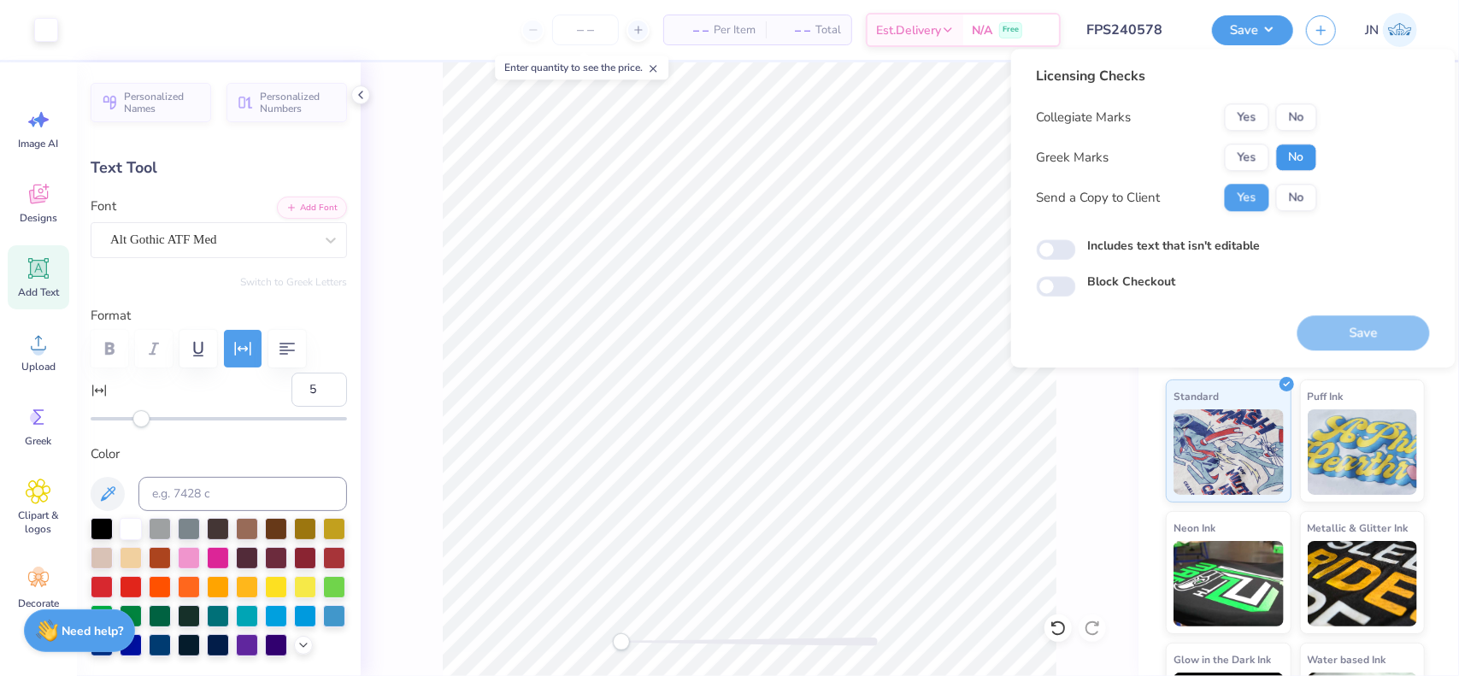
click at [1295, 149] on button "No" at bounding box center [1296, 157] width 41 height 27
click at [1295, 122] on button "No" at bounding box center [1296, 116] width 41 height 27
click at [1346, 325] on button "Save" at bounding box center [1364, 332] width 133 height 35
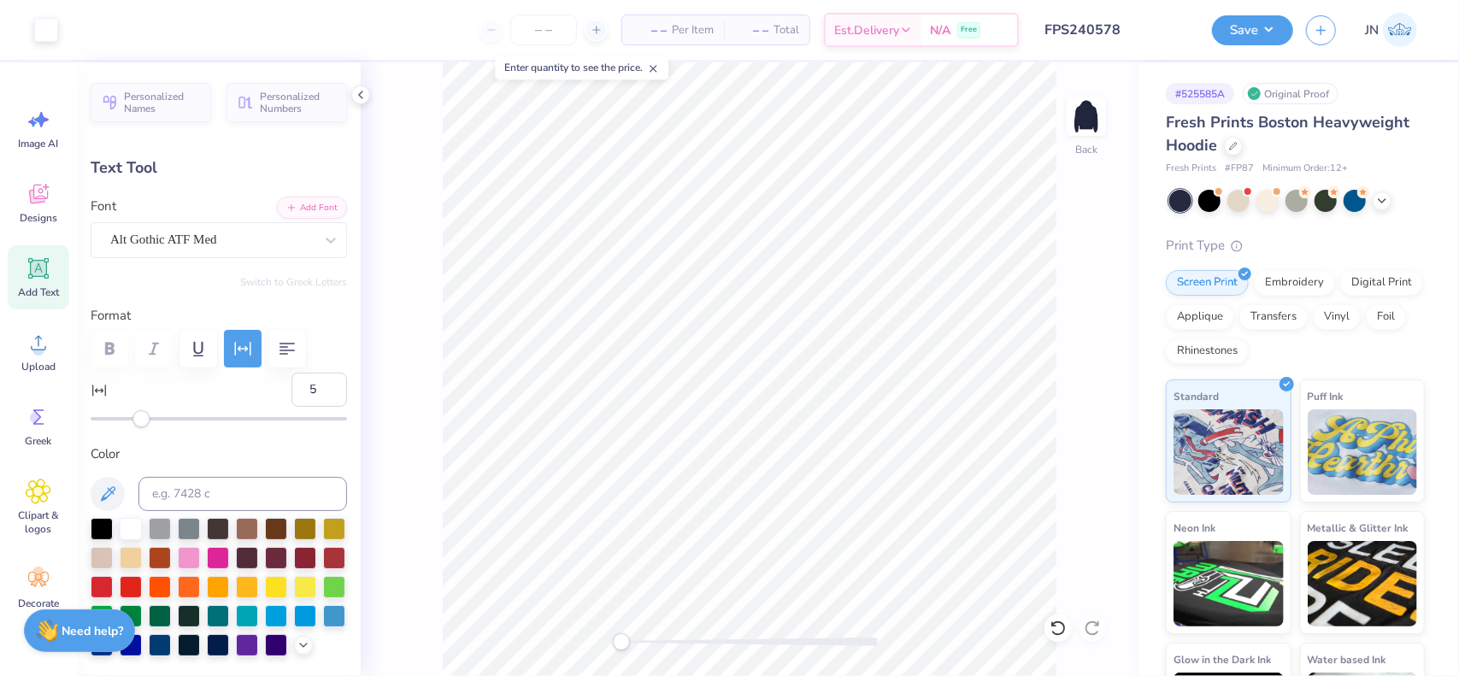
click at [1142, 32] on input "FPS240578" at bounding box center [1116, 30] width 168 height 34
